Goal: Task Accomplishment & Management: Manage account settings

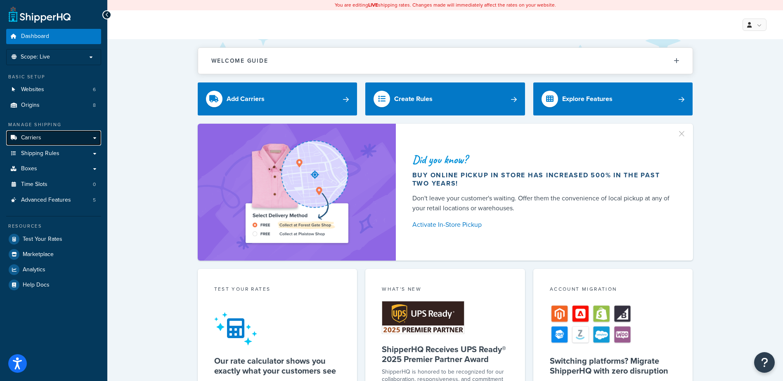
click at [35, 138] on span "Carriers" at bounding box center [31, 138] width 20 height 7
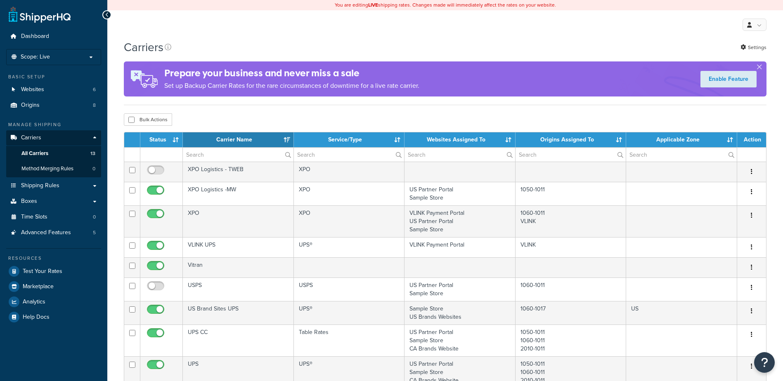
select select "15"
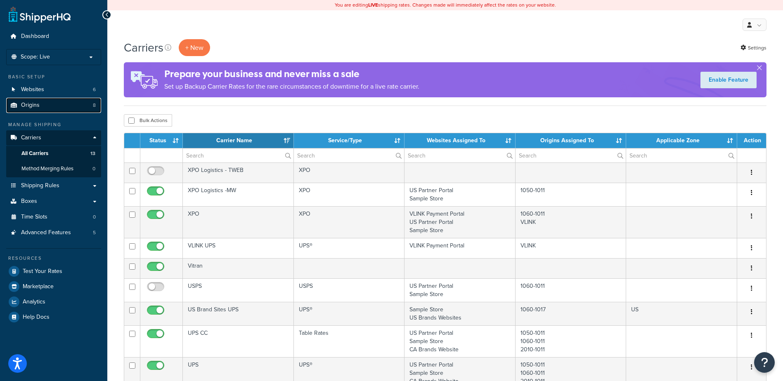
click at [35, 105] on span "Origins" at bounding box center [30, 105] width 19 height 7
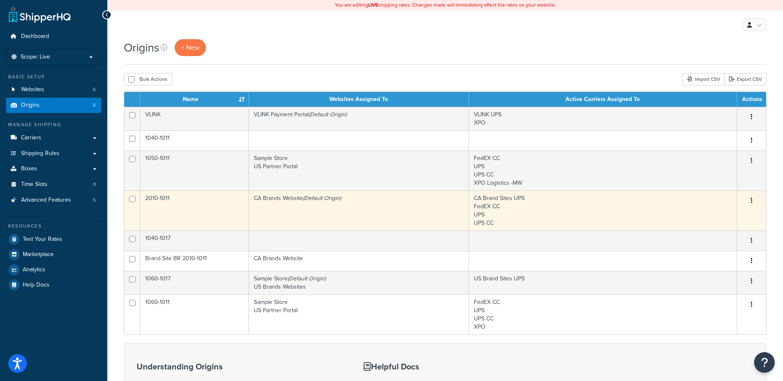
click at [750, 200] on button "button" at bounding box center [752, 200] width 12 height 13
click at [724, 218] on link "Edit" at bounding box center [724, 216] width 65 height 17
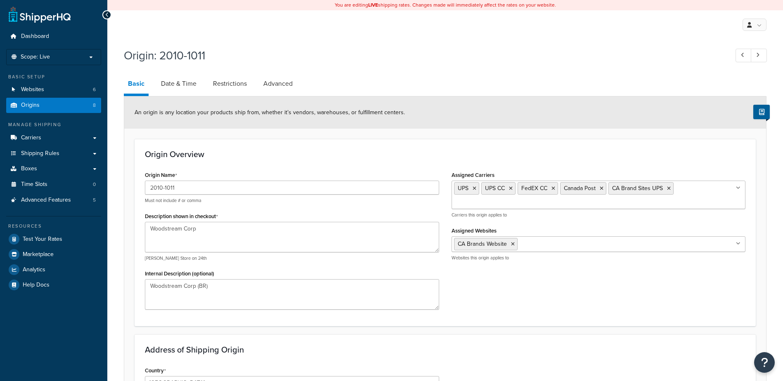
select select "1039"
select select "69"
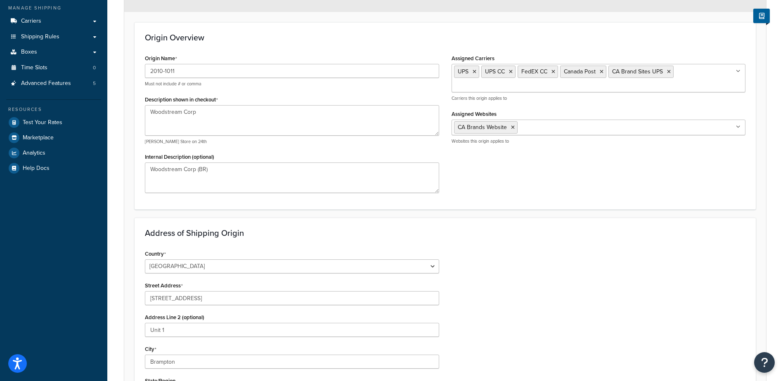
scroll to position [124, 0]
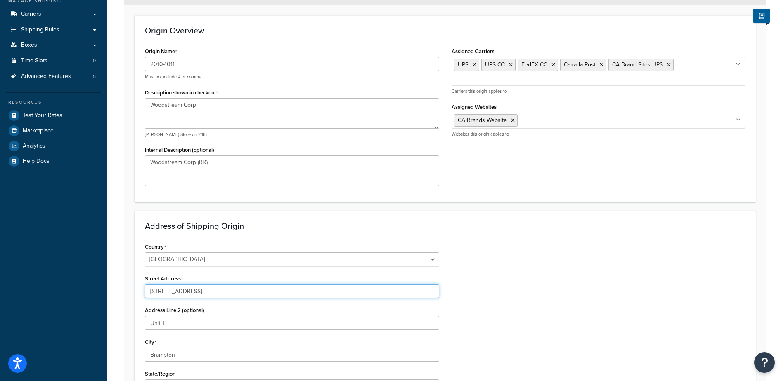
drag, startPoint x: 214, startPoint y: 292, endPoint x: 114, endPoint y: 293, distance: 100.3
click at [114, 293] on div "Origin: 2010-1011 Basic Date & Time Restrictions Advanced An origin is any loca…" at bounding box center [445, 218] width 676 height 596
type input "6660 Millcreek Dr"
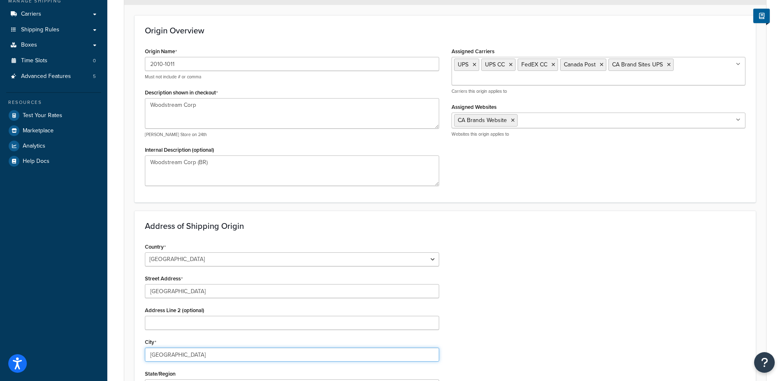
type input "Mississauga"
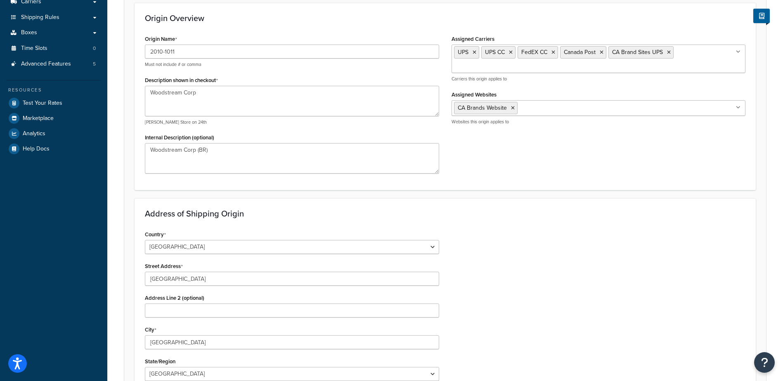
scroll to position [279, 0]
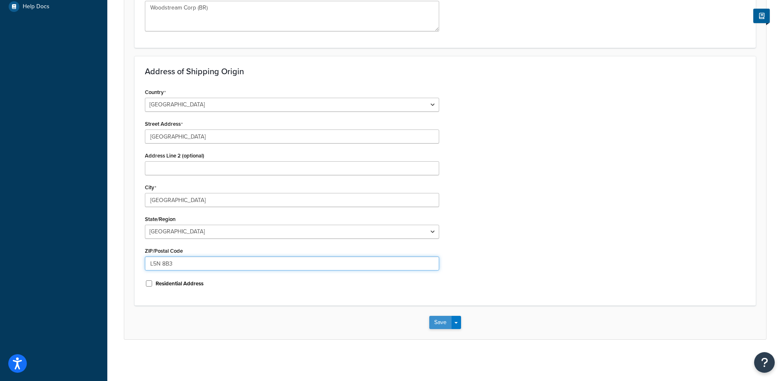
type input "L5N 8B3"
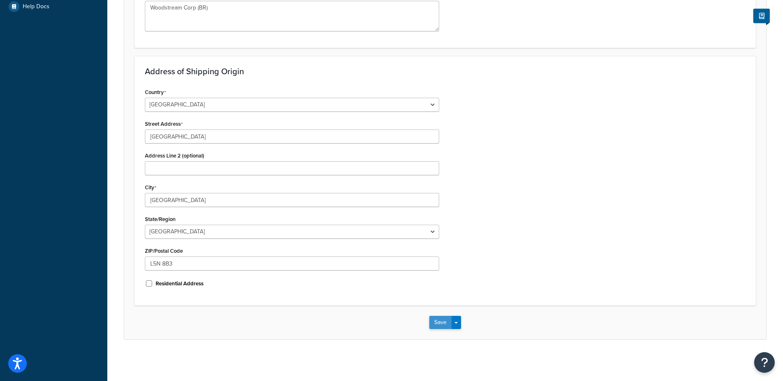
click at [442, 321] on button "Save" at bounding box center [440, 322] width 22 height 13
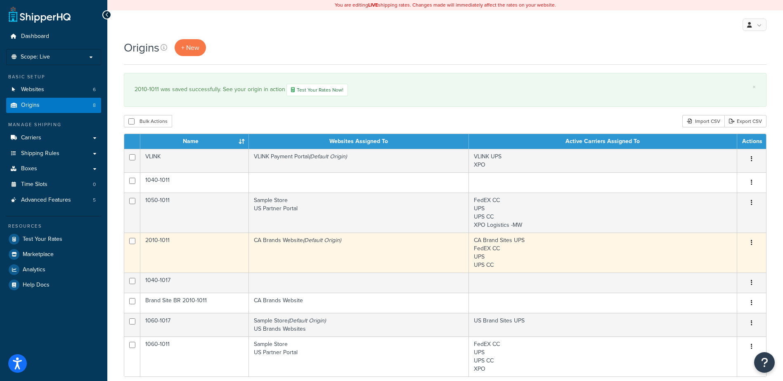
click at [360, 251] on td "CA Brands Website (Default Origin)" at bounding box center [359, 253] width 220 height 40
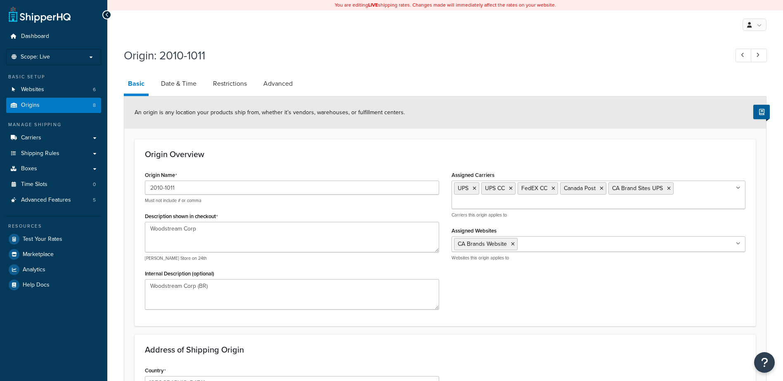
select select "1039"
select select "69"
click at [173, 81] on link "Date & Time" at bounding box center [179, 84] width 44 height 20
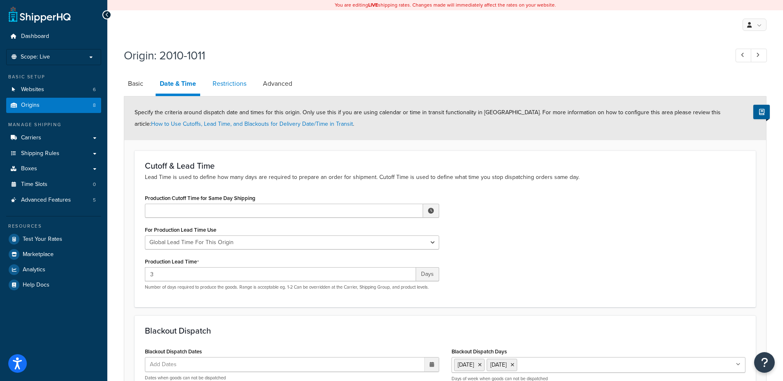
click at [239, 82] on link "Restrictions" at bounding box center [229, 84] width 42 height 20
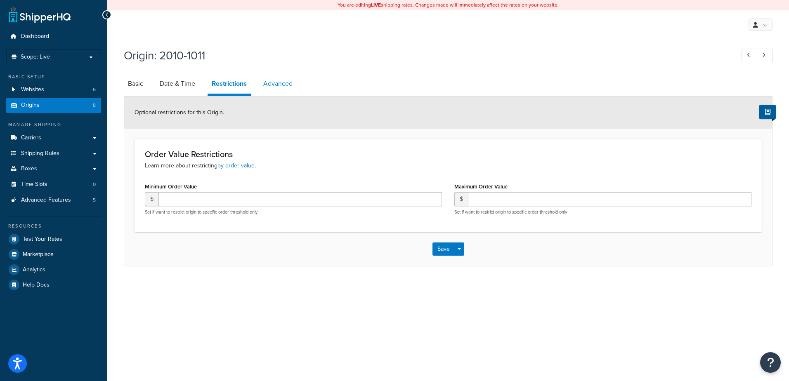
click at [277, 82] on link "Advanced" at bounding box center [278, 84] width 38 height 20
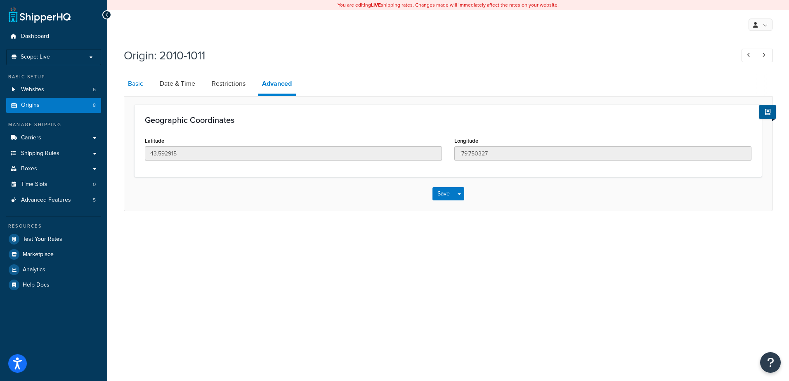
click at [129, 84] on link "Basic" at bounding box center [136, 84] width 24 height 20
select select "1039"
select select "69"
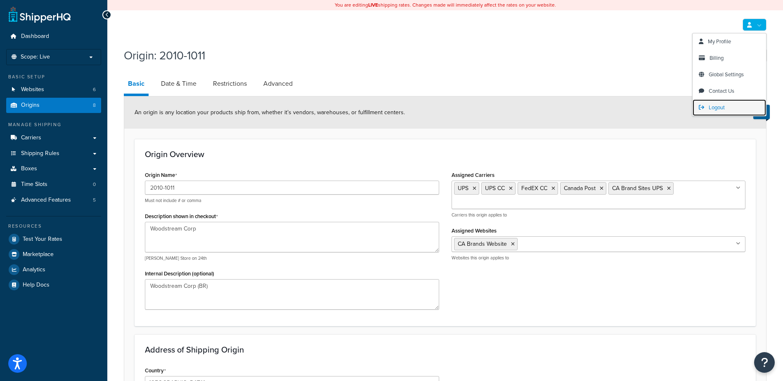
click at [721, 106] on span "Logout" at bounding box center [717, 108] width 16 height 8
